Goal: Information Seeking & Learning: Learn about a topic

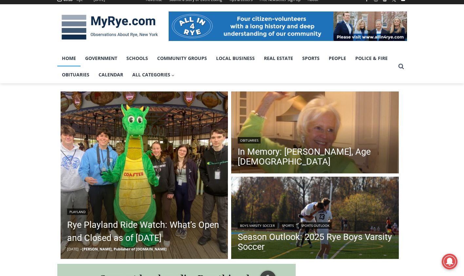
scroll to position [131, 0]
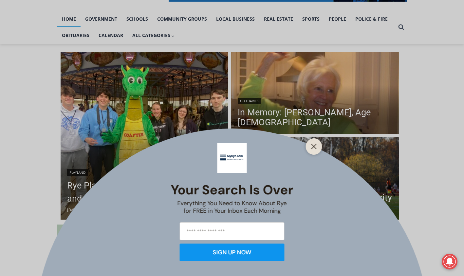
click at [312, 144] on icon "Close" at bounding box center [314, 146] width 6 height 6
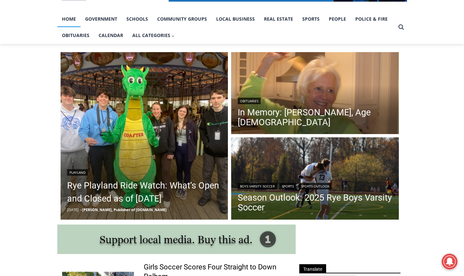
click at [315, 113] on link "In Memory: [PERSON_NAME], Age [DEMOGRAPHIC_DATA]" at bounding box center [315, 117] width 154 height 20
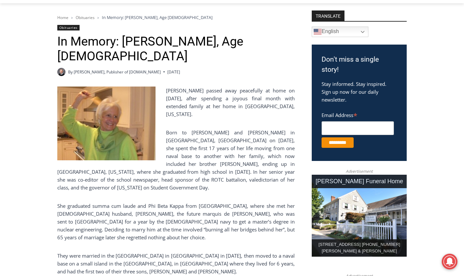
scroll to position [164, 0]
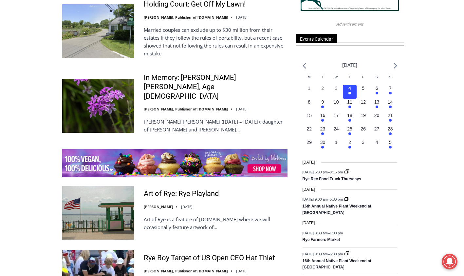
scroll to position [916, 0]
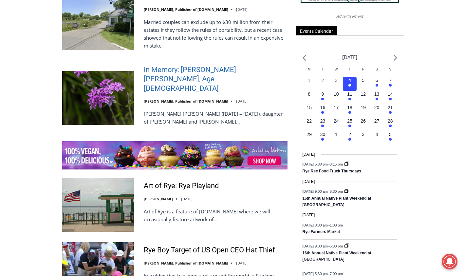
click at [211, 74] on link "In Memory: [PERSON_NAME] [PERSON_NAME], Age [DEMOGRAPHIC_DATA]" at bounding box center [216, 79] width 144 height 28
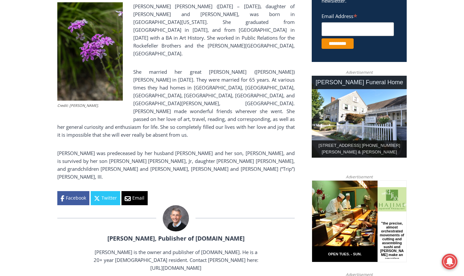
scroll to position [283, 0]
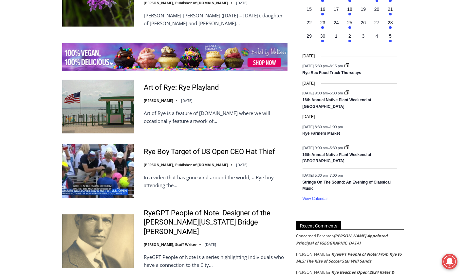
scroll to position [1047, 0]
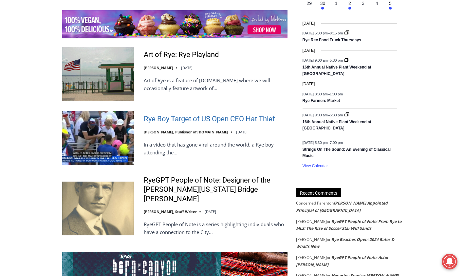
click at [182, 114] on link "Rye Boy Target of US Open CEO Hat Thief" at bounding box center [209, 118] width 131 height 9
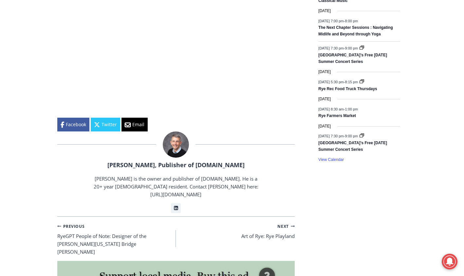
scroll to position [1001, 0]
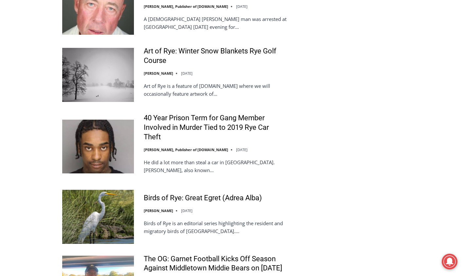
scroll to position [1440, 0]
